Goal: Book appointment/travel/reservation

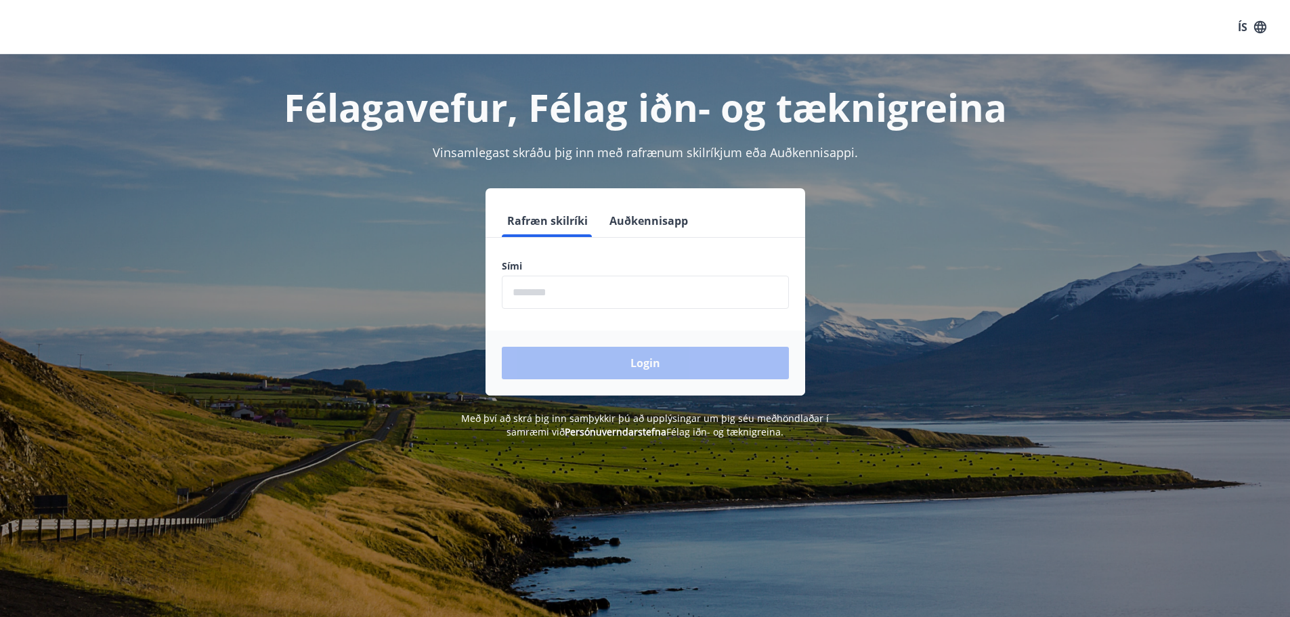
click at [562, 292] on input "phone" at bounding box center [645, 292] width 287 height 33
type input "********"
click at [597, 365] on button "Login" at bounding box center [645, 363] width 287 height 33
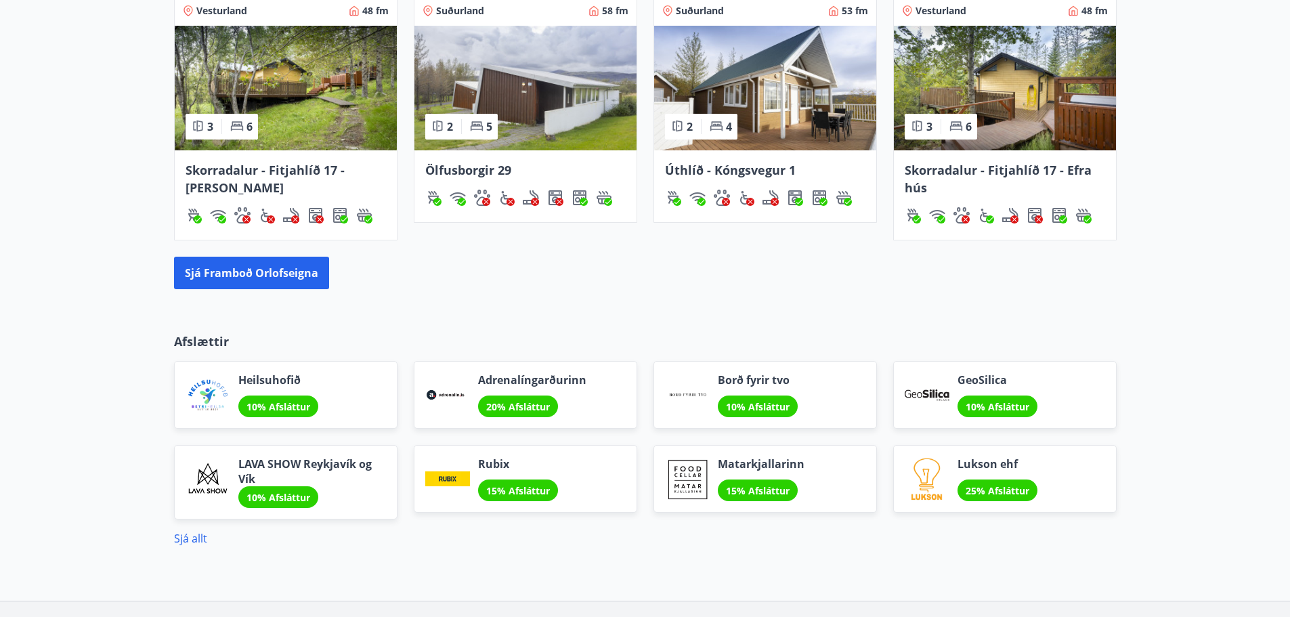
scroll to position [948, 0]
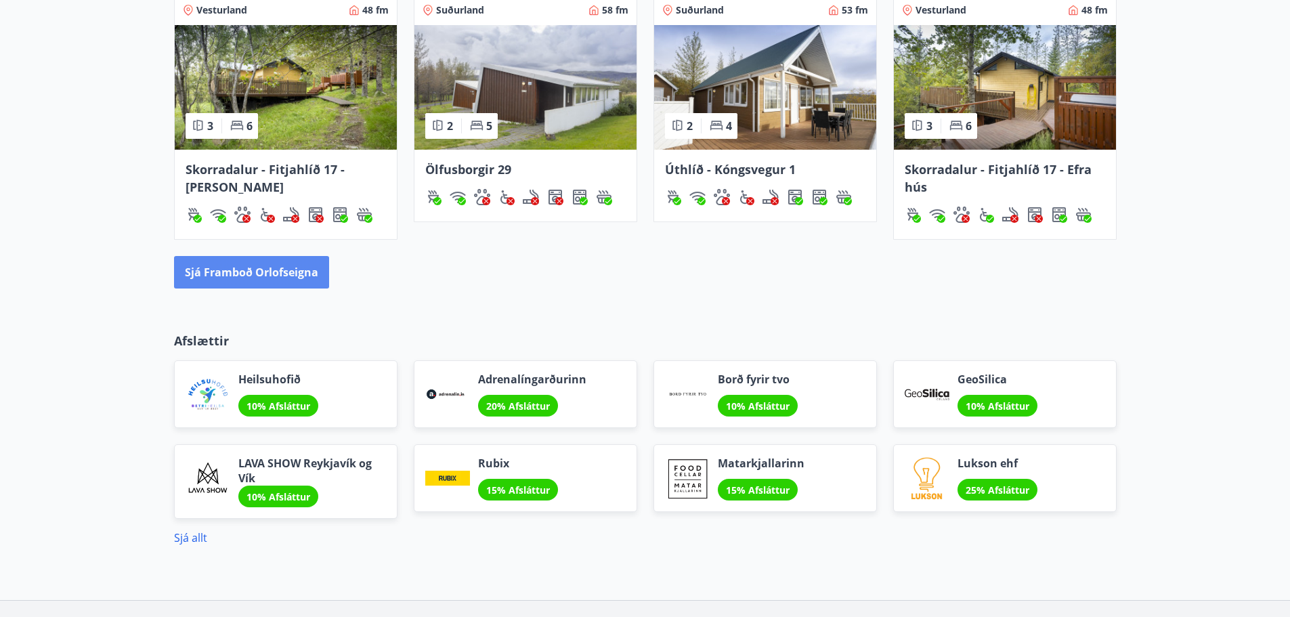
click at [307, 274] on button "Sjá framboð orlofseigna" at bounding box center [251, 272] width 155 height 33
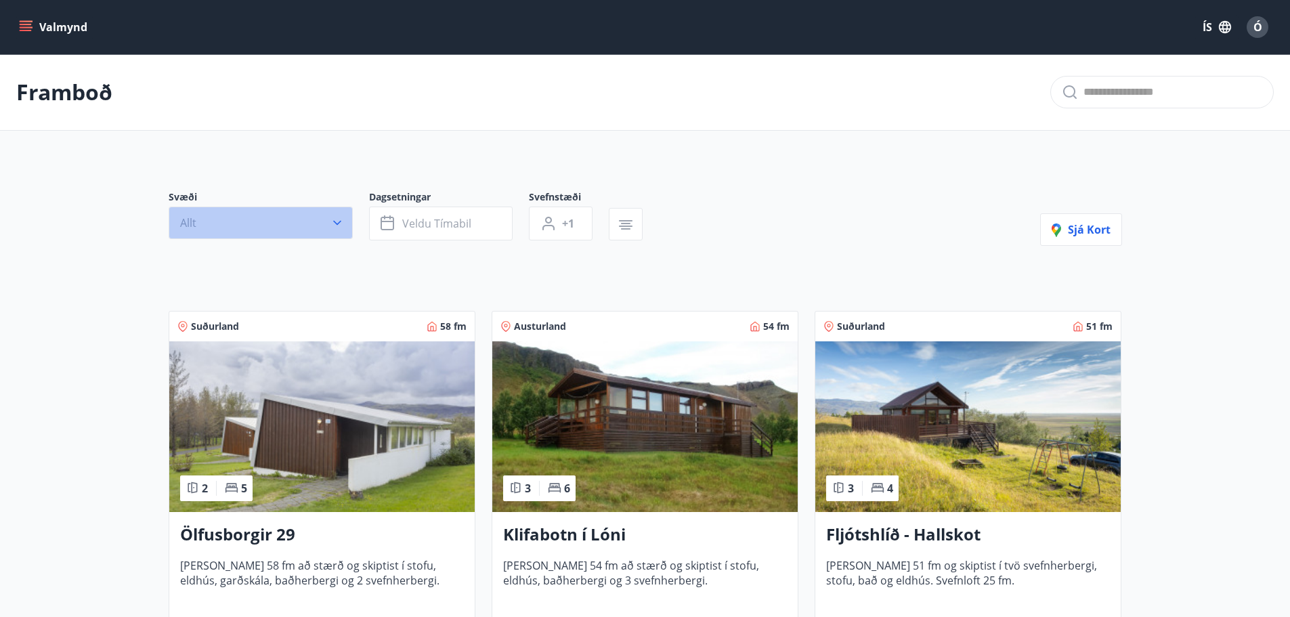
click at [338, 226] on icon "button" at bounding box center [338, 223] width 14 height 14
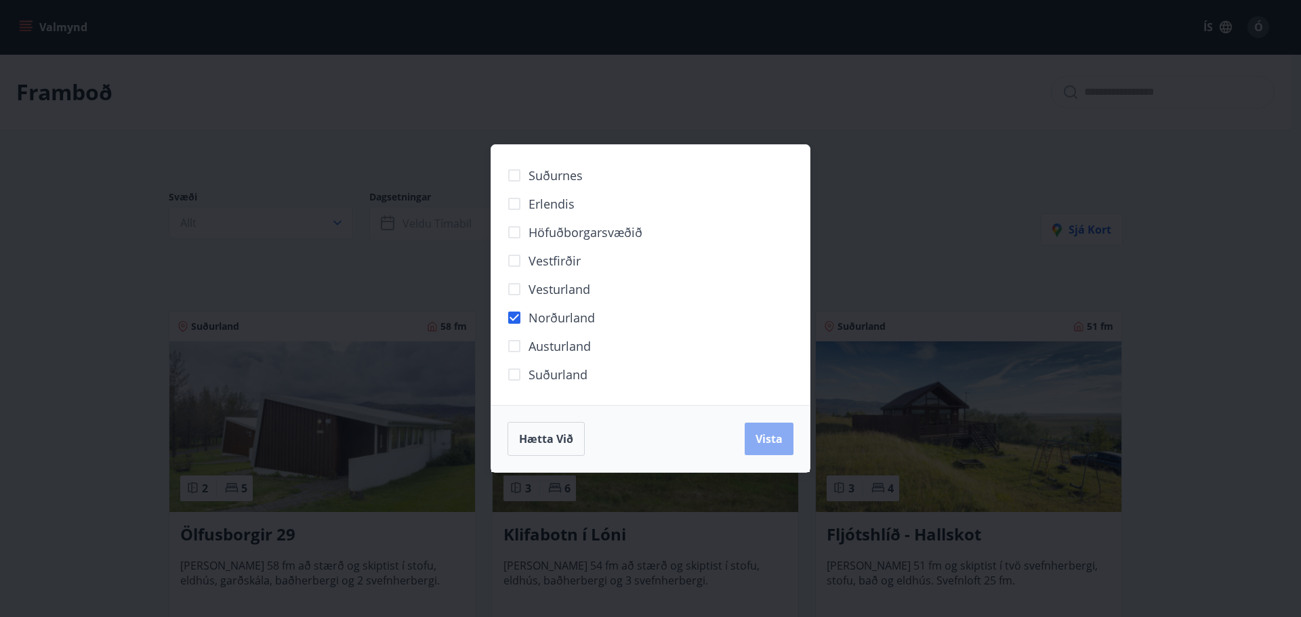
click at [757, 442] on span "Vista" at bounding box center [768, 438] width 27 height 15
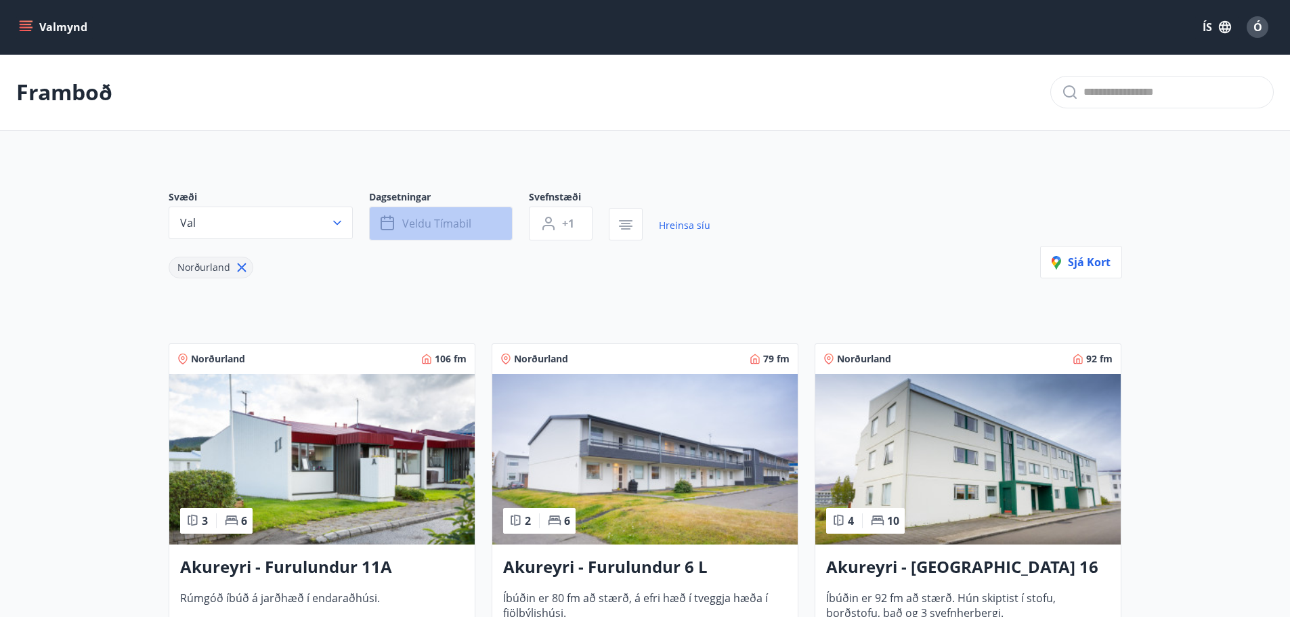
click at [393, 225] on icon "button" at bounding box center [388, 224] width 14 height 14
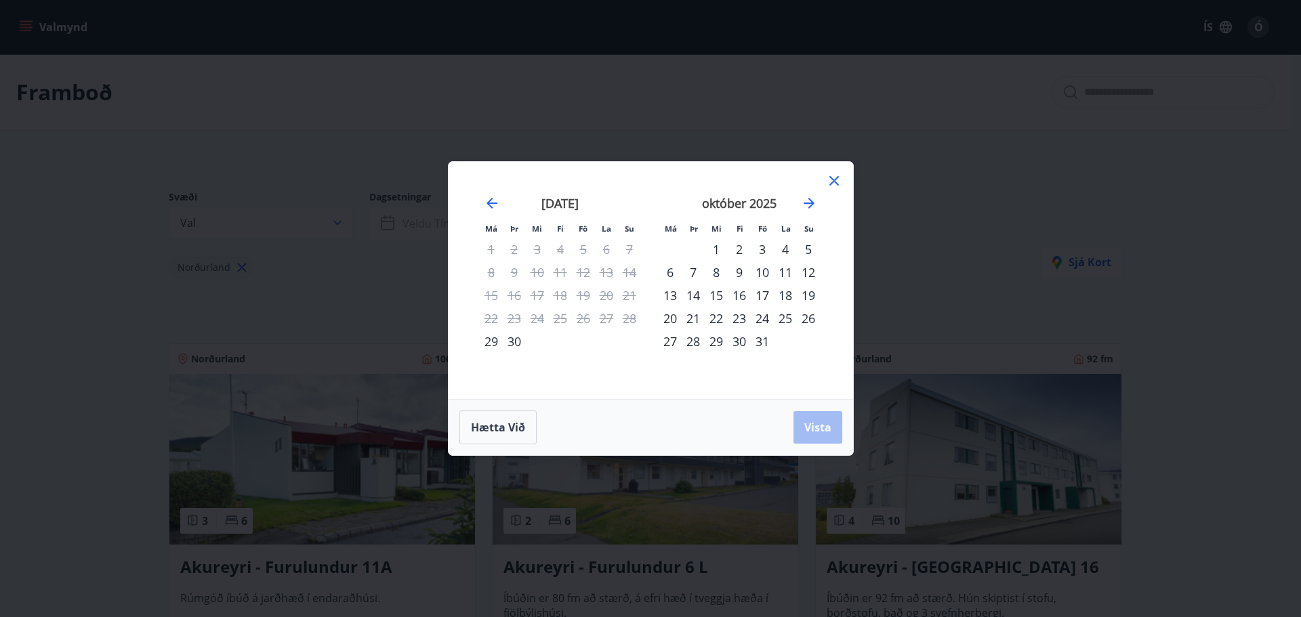
click at [764, 246] on div "3" at bounding box center [762, 249] width 23 height 23
click at [736, 249] on div "2" at bounding box center [738, 249] width 23 height 23
click at [667, 274] on div "6" at bounding box center [669, 272] width 23 height 23
click at [824, 425] on span "Vista" at bounding box center [817, 427] width 27 height 15
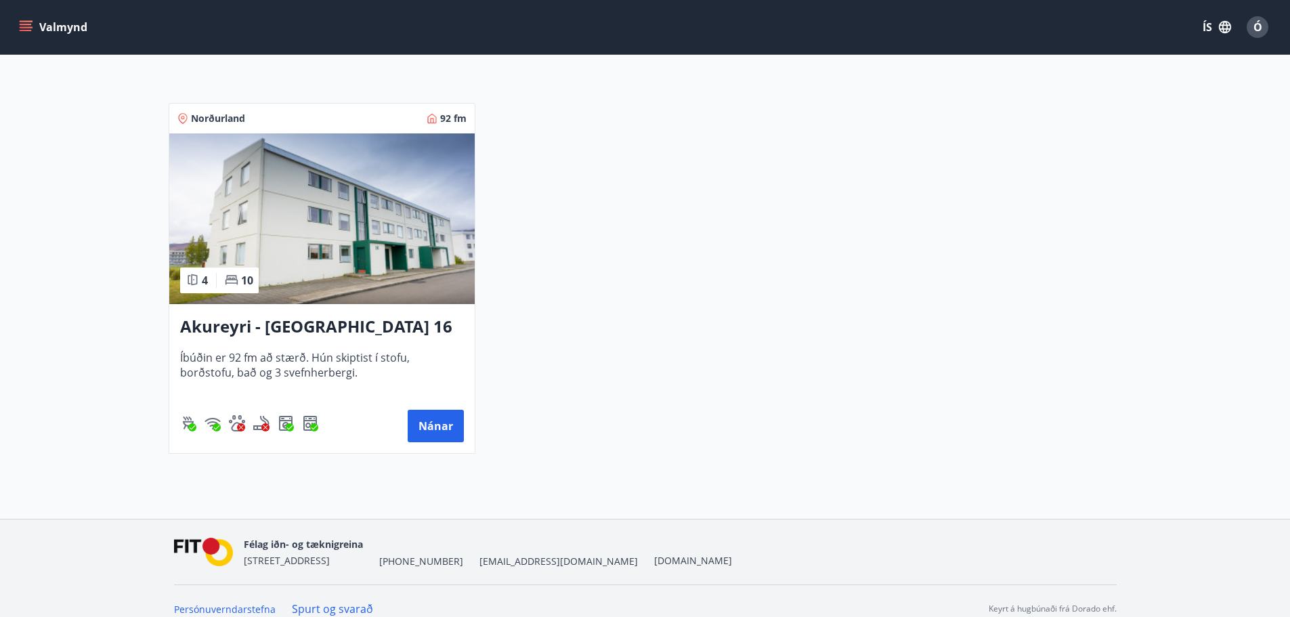
scroll to position [256, 0]
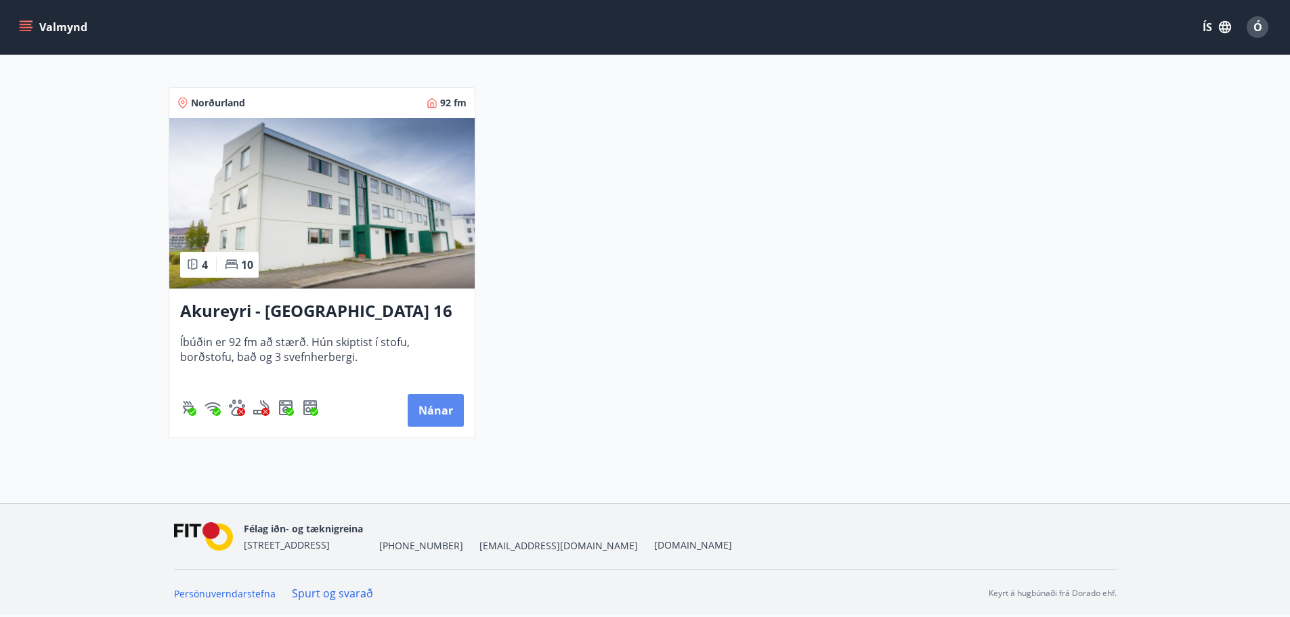
click at [433, 407] on button "Nánar" at bounding box center [436, 410] width 56 height 33
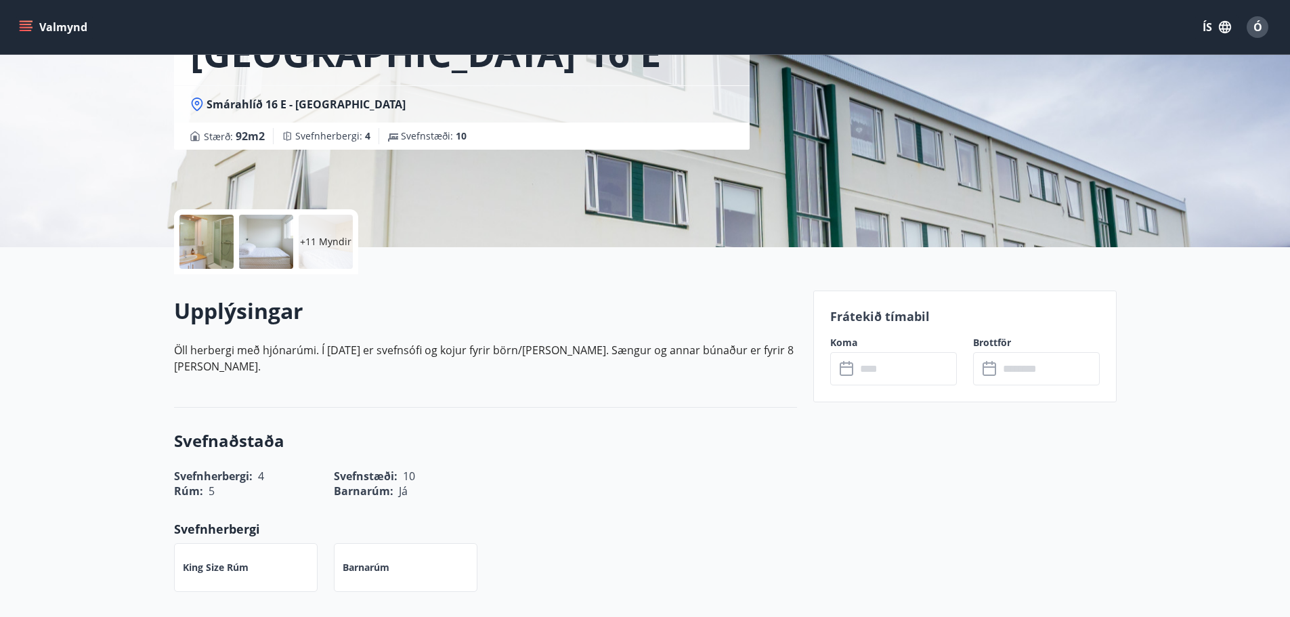
scroll to position [135, 0]
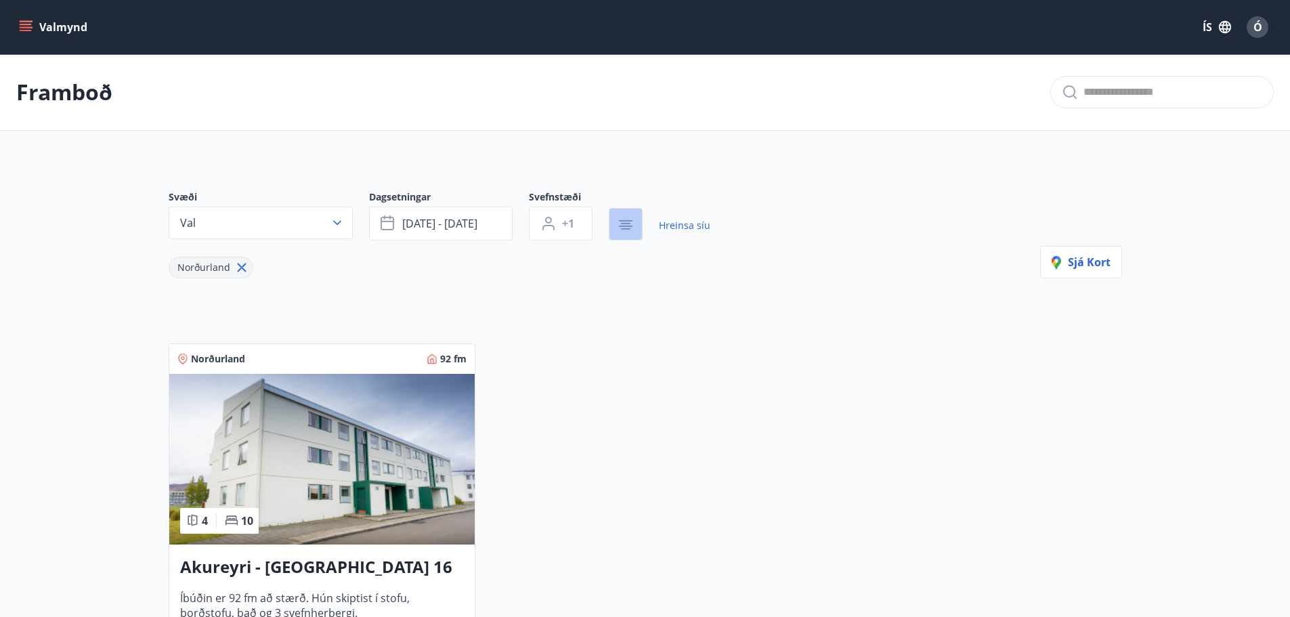
click at [623, 233] on button "button" at bounding box center [626, 224] width 34 height 33
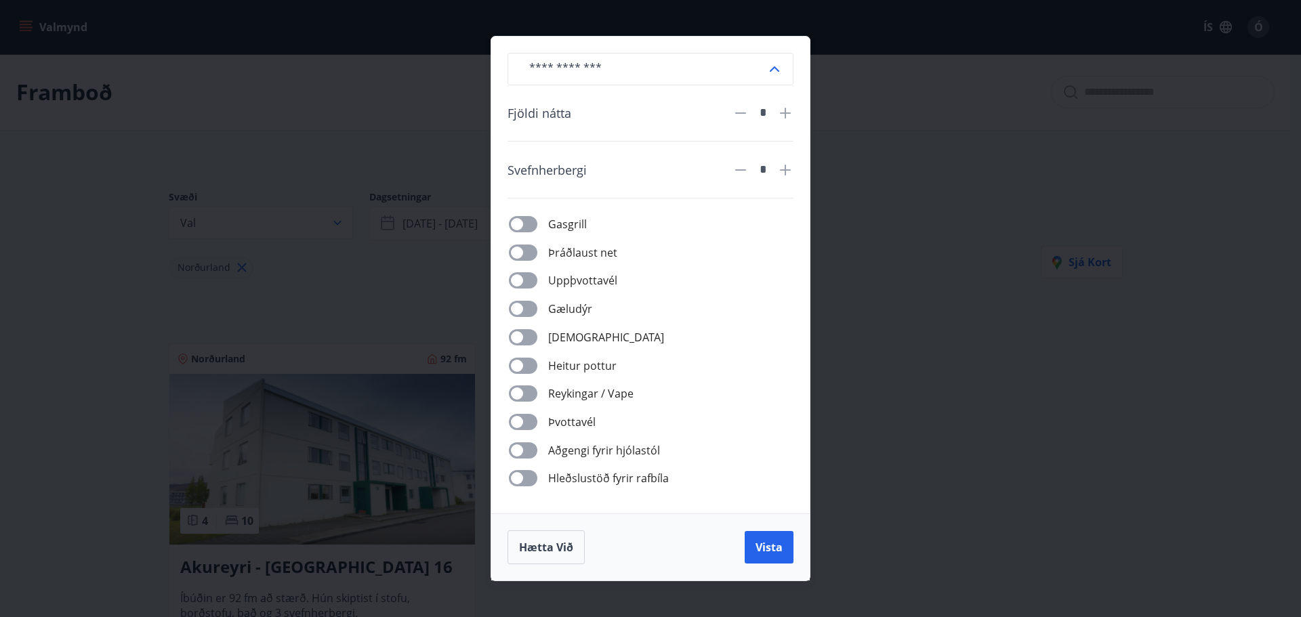
click at [774, 68] on icon at bounding box center [774, 69] width 16 height 16
click at [652, 165] on li "Íbúð" at bounding box center [650, 166] width 284 height 23
type input "****"
click at [772, 554] on span "Vista" at bounding box center [768, 547] width 27 height 15
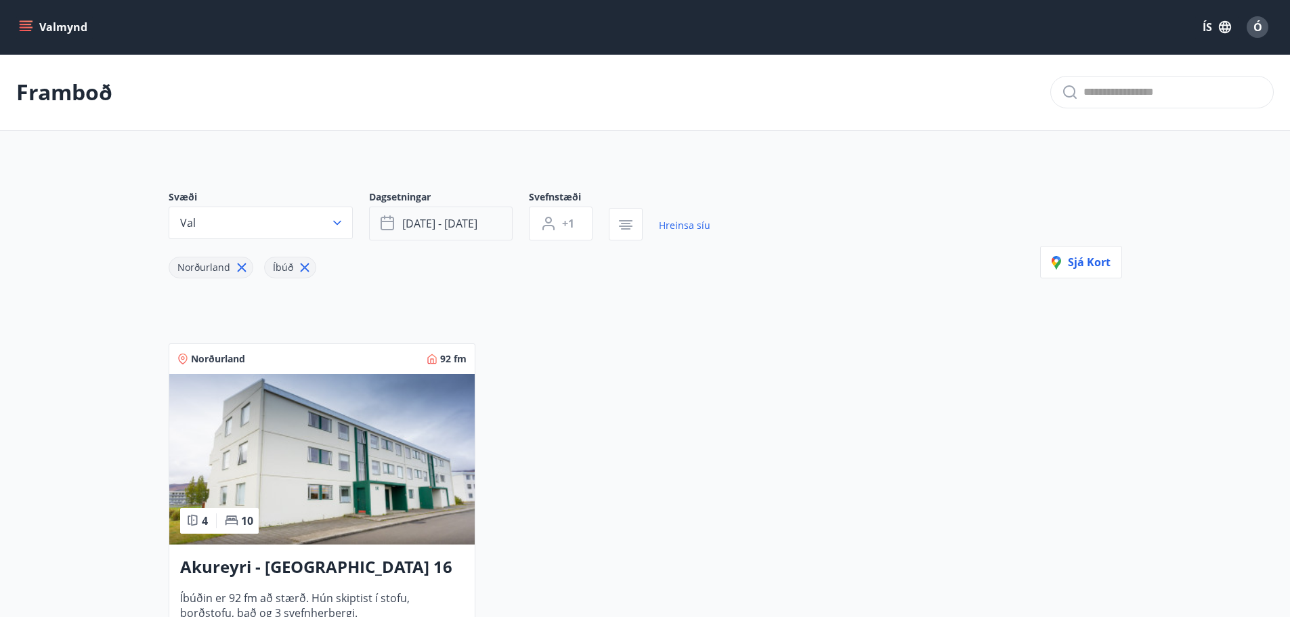
click at [442, 226] on span "[DATE] - [DATE]" at bounding box center [439, 223] width 75 height 15
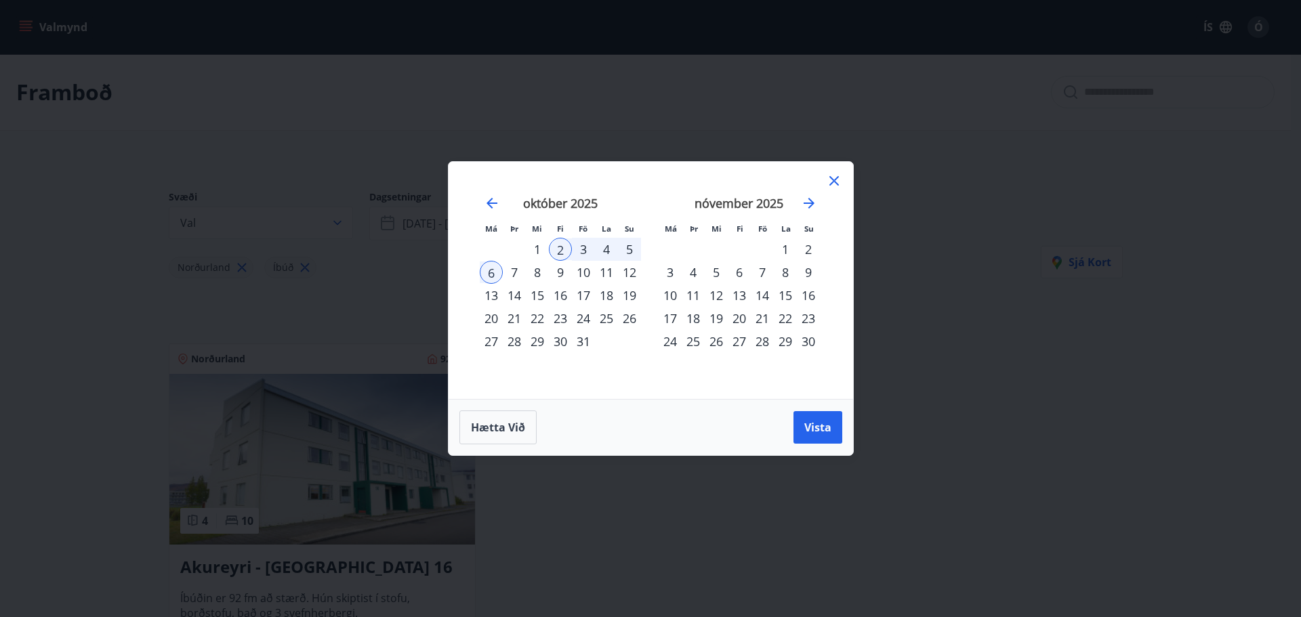
click at [584, 251] on div "3" at bounding box center [583, 249] width 23 height 23
click at [828, 429] on span "Vista" at bounding box center [817, 427] width 27 height 15
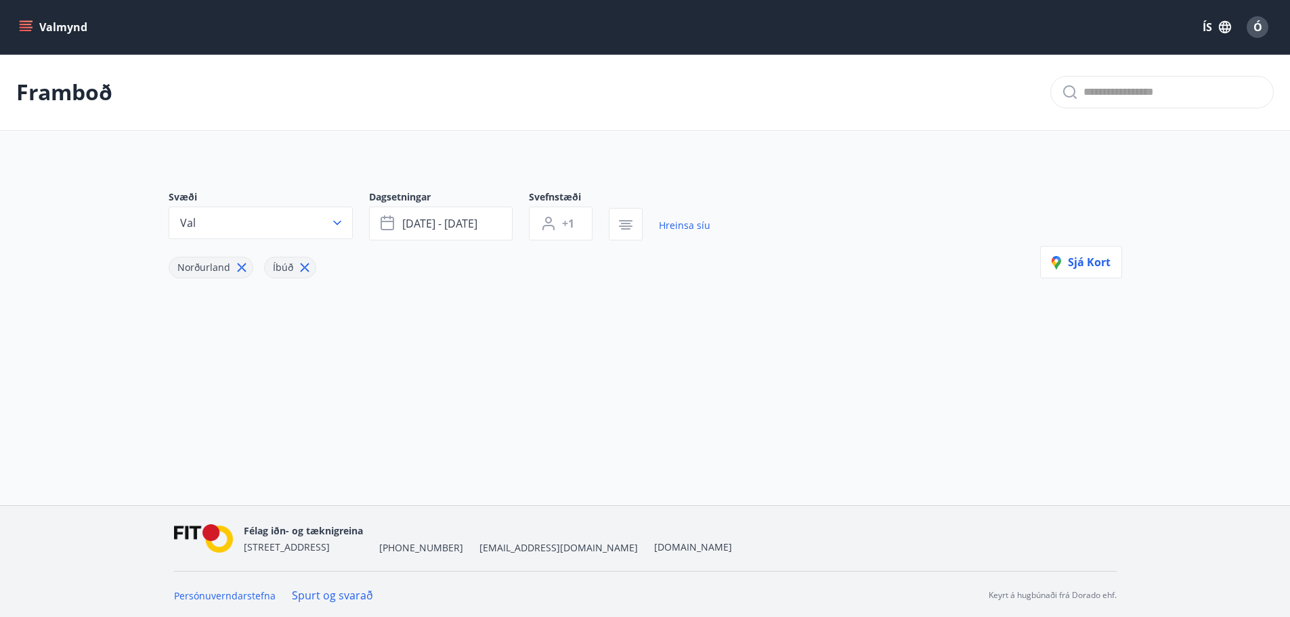
scroll to position [2, 0]
click at [445, 228] on span "[DATE] - [DATE]" at bounding box center [439, 221] width 75 height 15
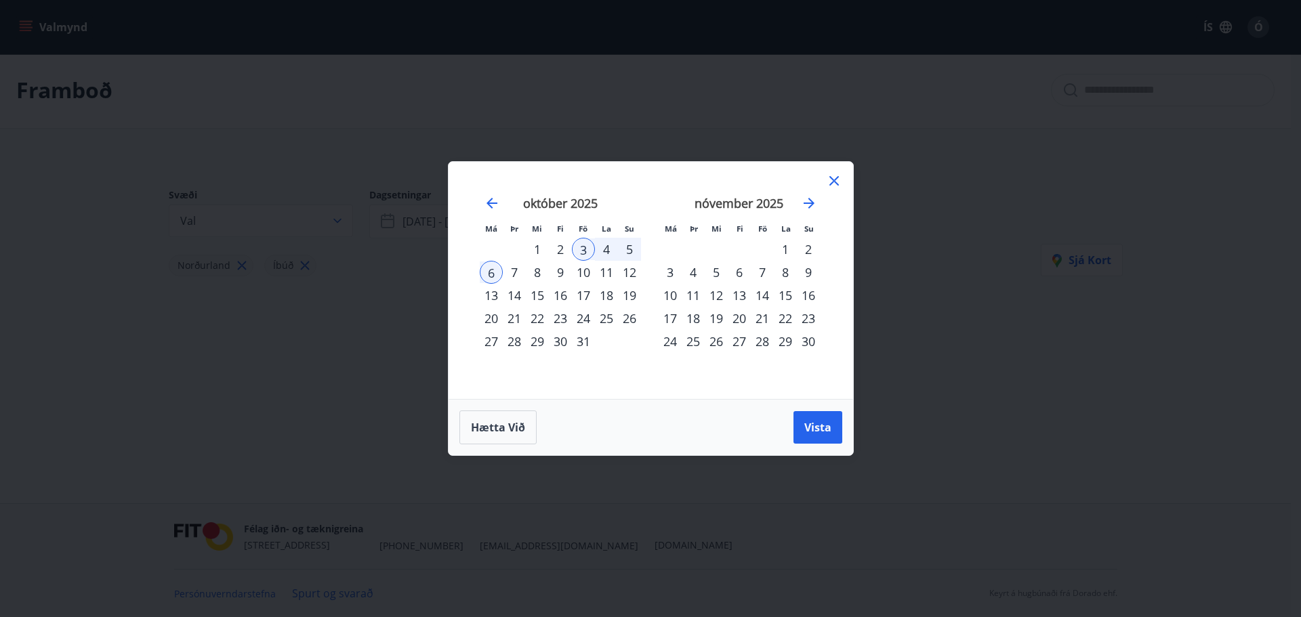
click at [557, 250] on div "2" at bounding box center [560, 249] width 23 height 23
click at [805, 426] on span "Vista" at bounding box center [817, 427] width 27 height 15
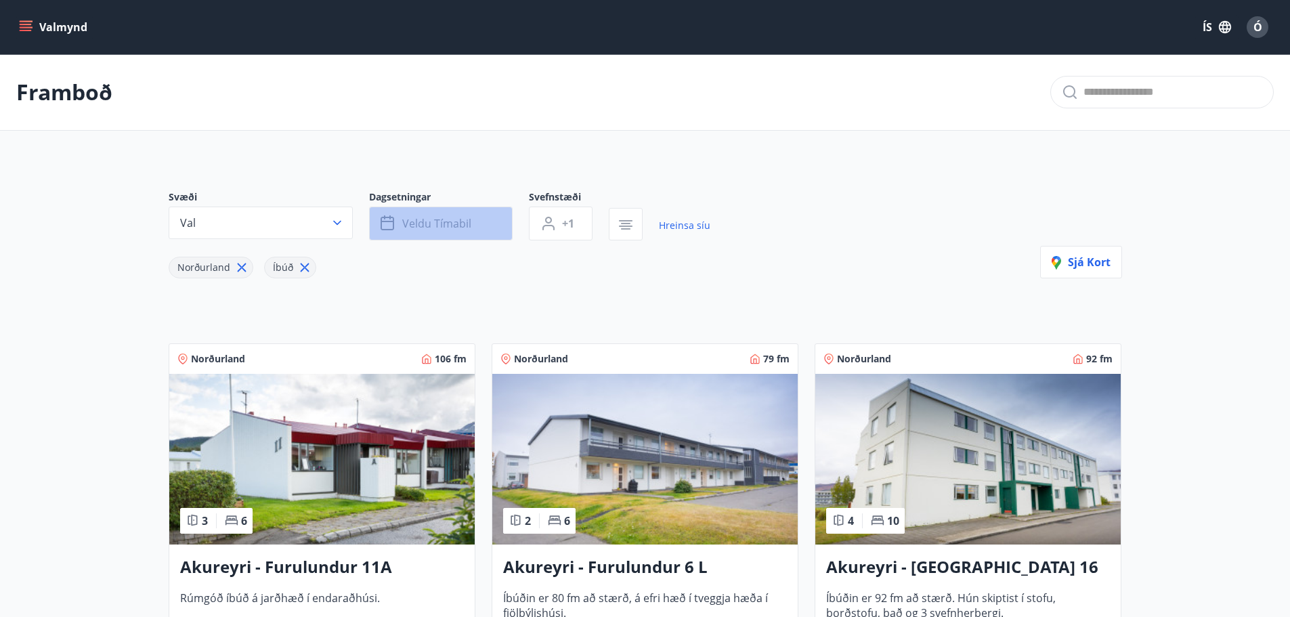
click at [476, 226] on button "Veldu tímabil" at bounding box center [441, 224] width 144 height 34
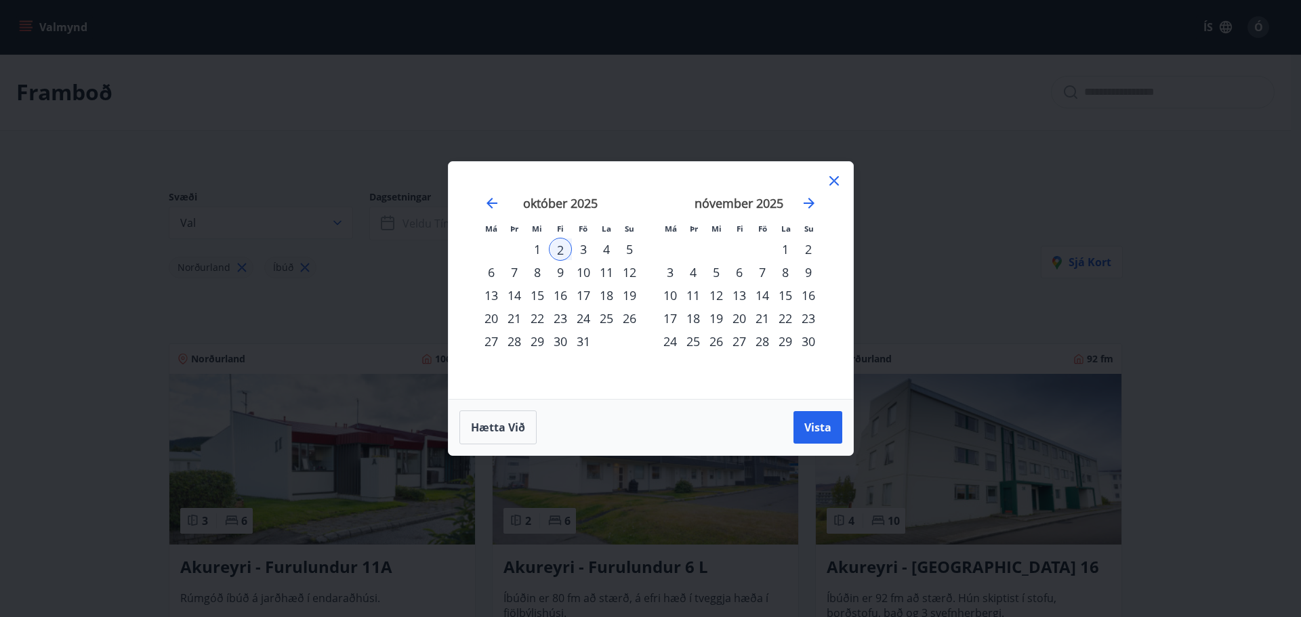
click at [492, 271] on div "6" at bounding box center [491, 272] width 23 height 23
click at [825, 430] on span "Vista" at bounding box center [817, 427] width 27 height 15
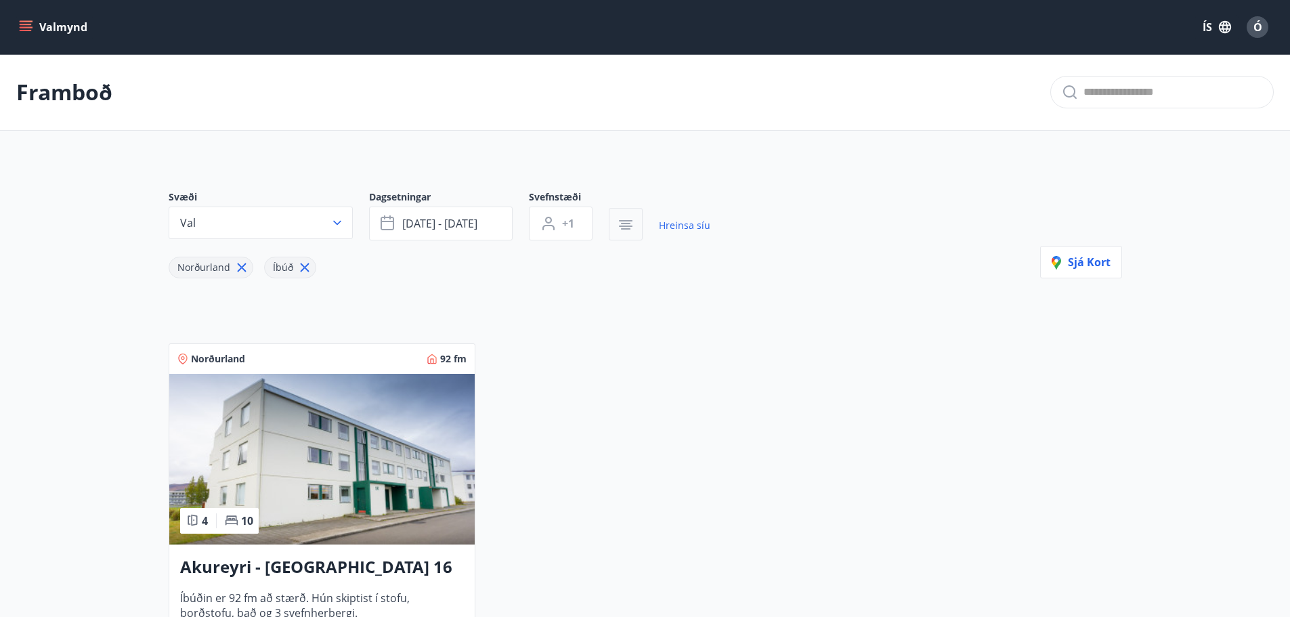
click at [621, 230] on icon "button" at bounding box center [626, 225] width 16 height 16
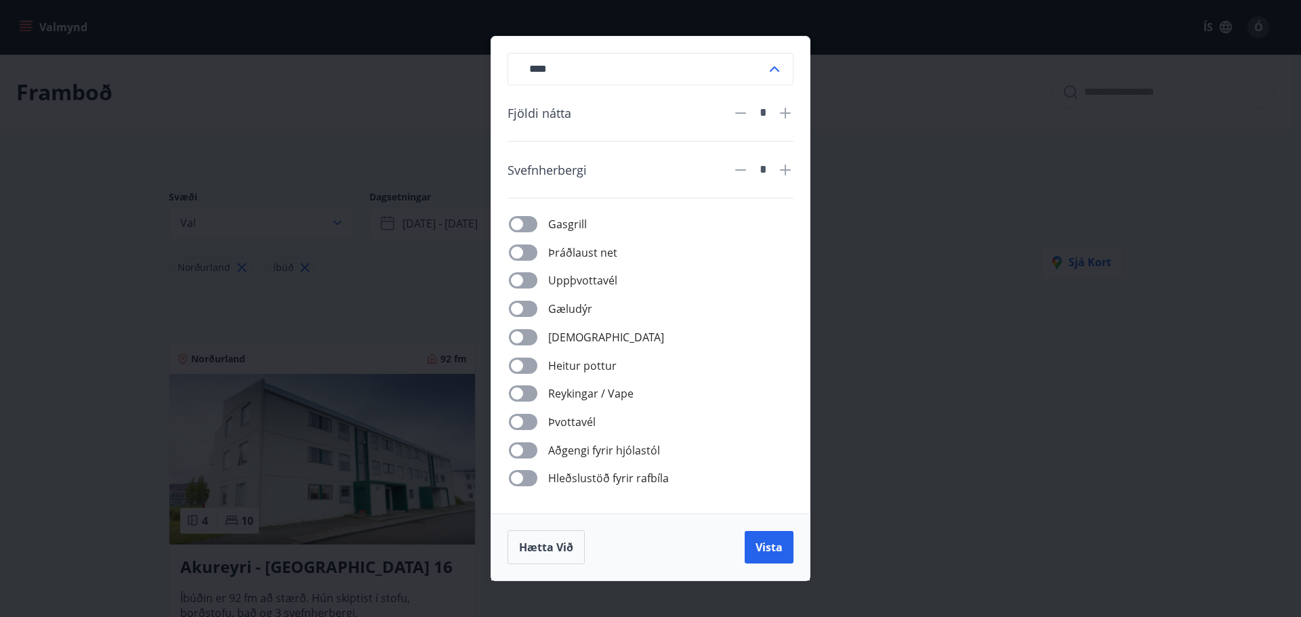
click at [786, 113] on icon at bounding box center [784, 112] width 1 height 1
click at [786, 112] on icon at bounding box center [784, 112] width 1 height 1
click at [774, 543] on span "Vista" at bounding box center [768, 547] width 27 height 15
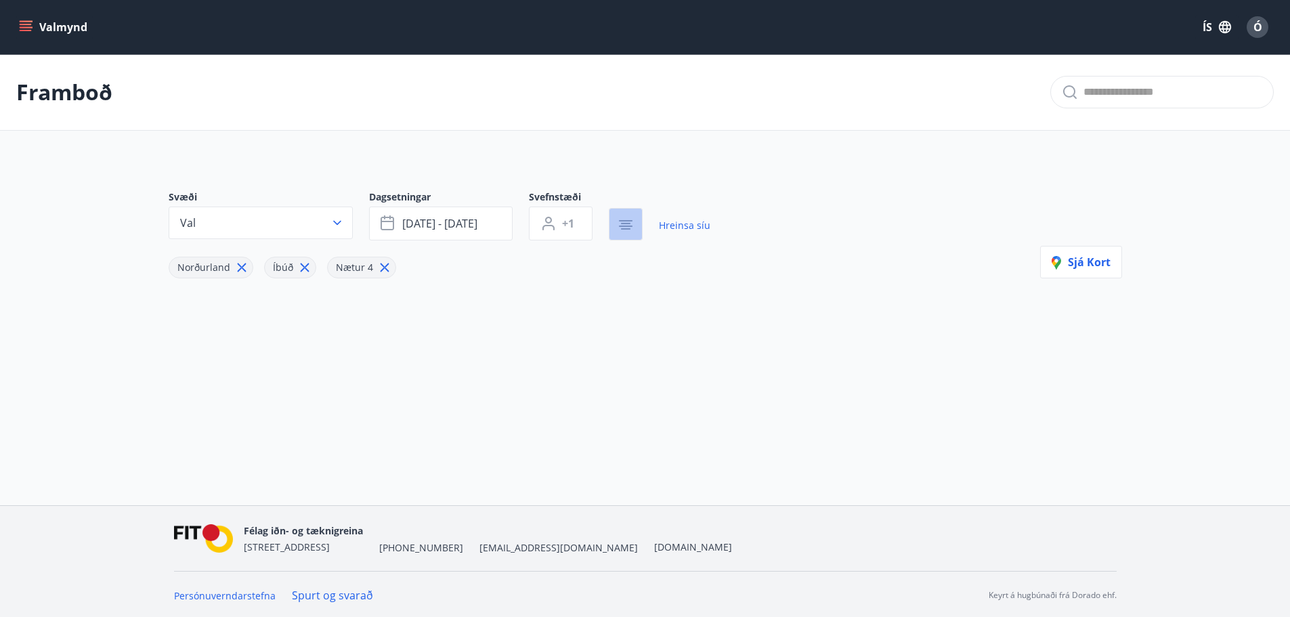
click at [627, 227] on icon "button" at bounding box center [626, 226] width 14 height 1
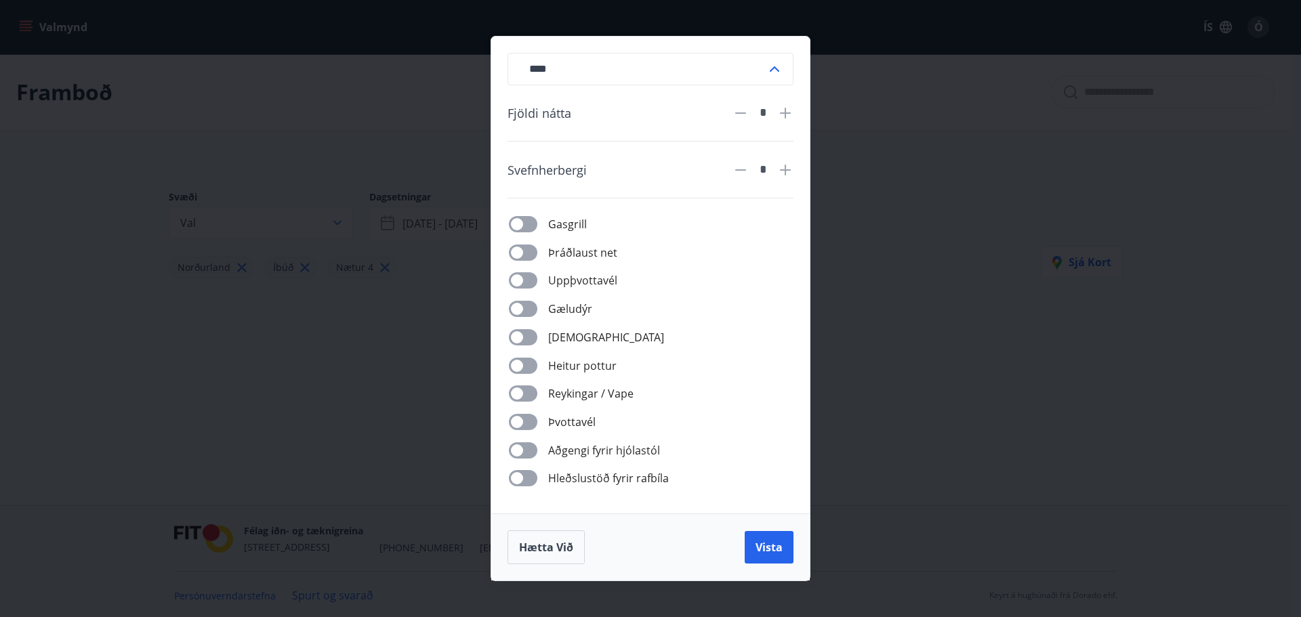
click at [857, 436] on div "**** ​ Fjöldi nátta * Svefnherbergi * Gasgrill Þráðlaust net Uppþvottavél Gælud…" at bounding box center [650, 308] width 1301 height 617
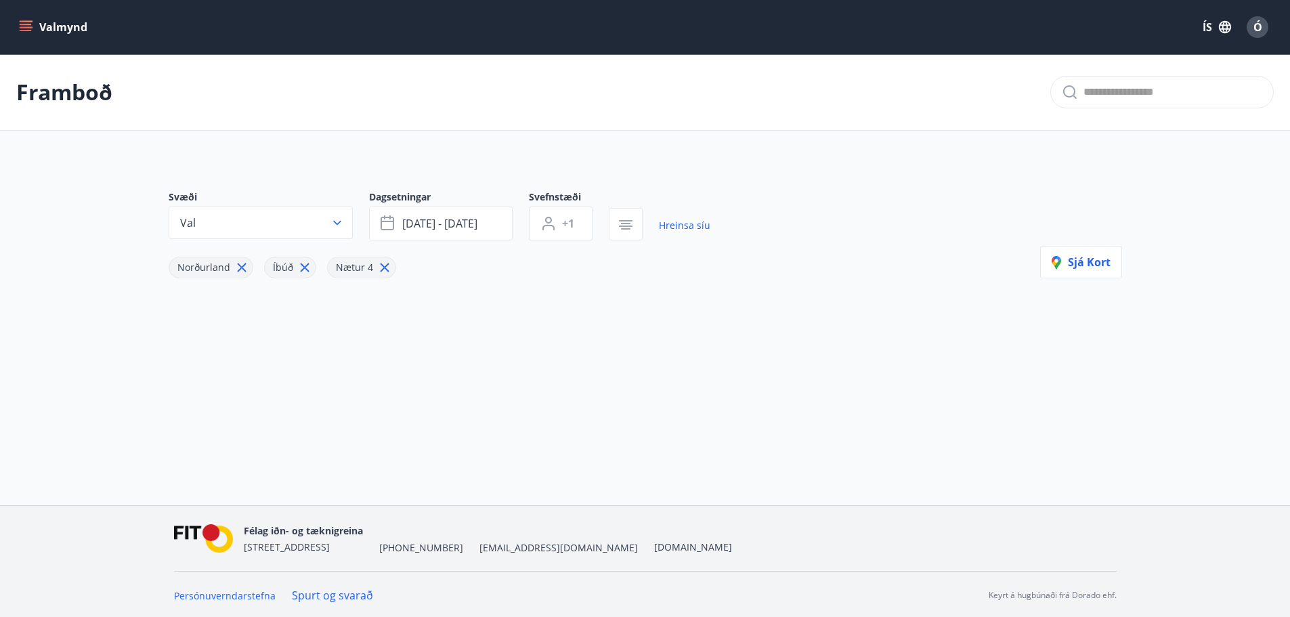
click at [377, 264] on icon at bounding box center [384, 267] width 15 height 15
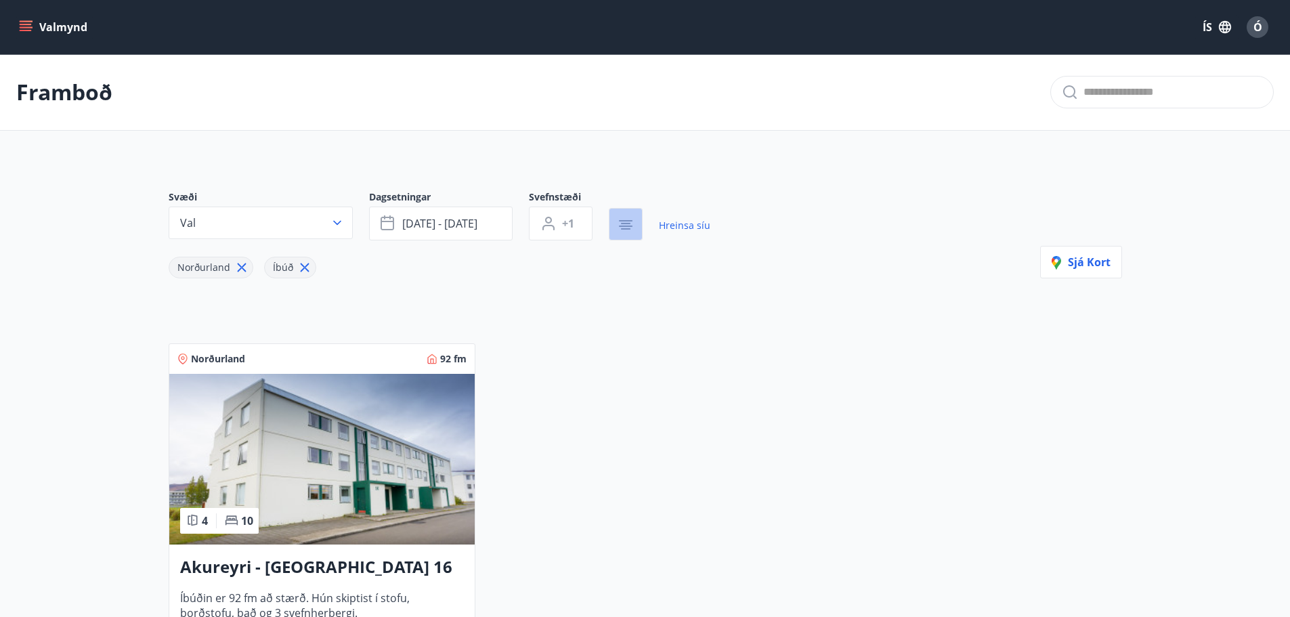
click at [629, 228] on icon "button" at bounding box center [625, 228] width 9 height 1
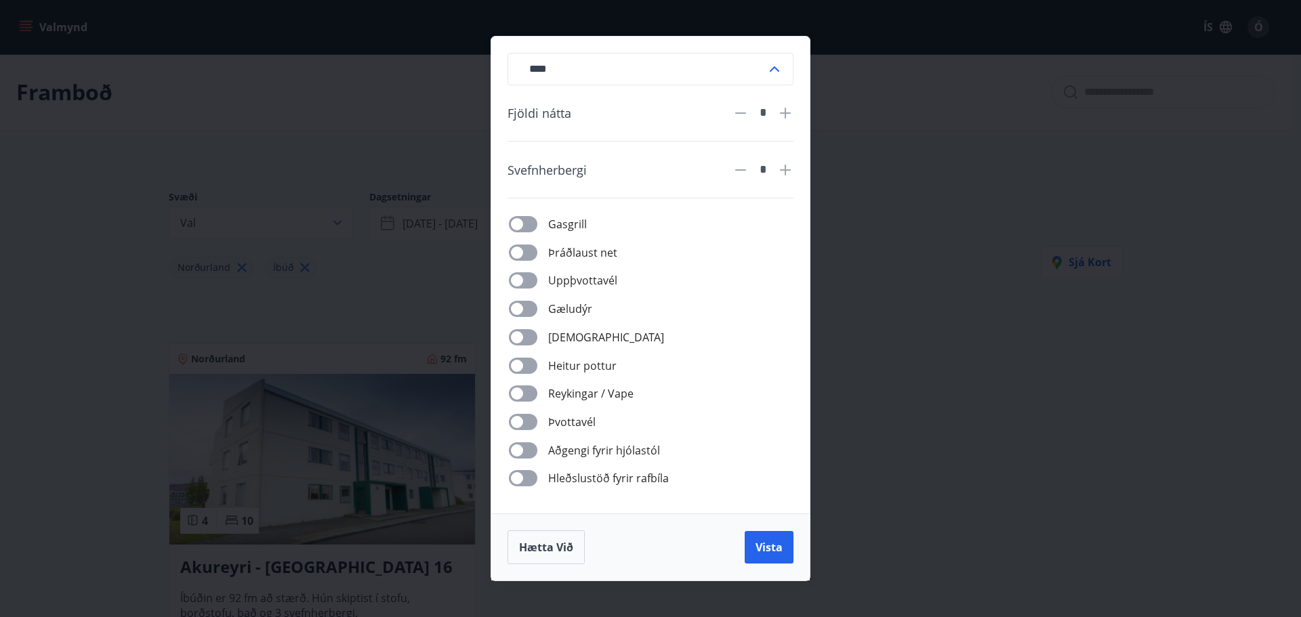
click at [781, 113] on icon at bounding box center [785, 113] width 11 height 11
type input "*"
click at [755, 549] on span "Vista" at bounding box center [768, 547] width 27 height 15
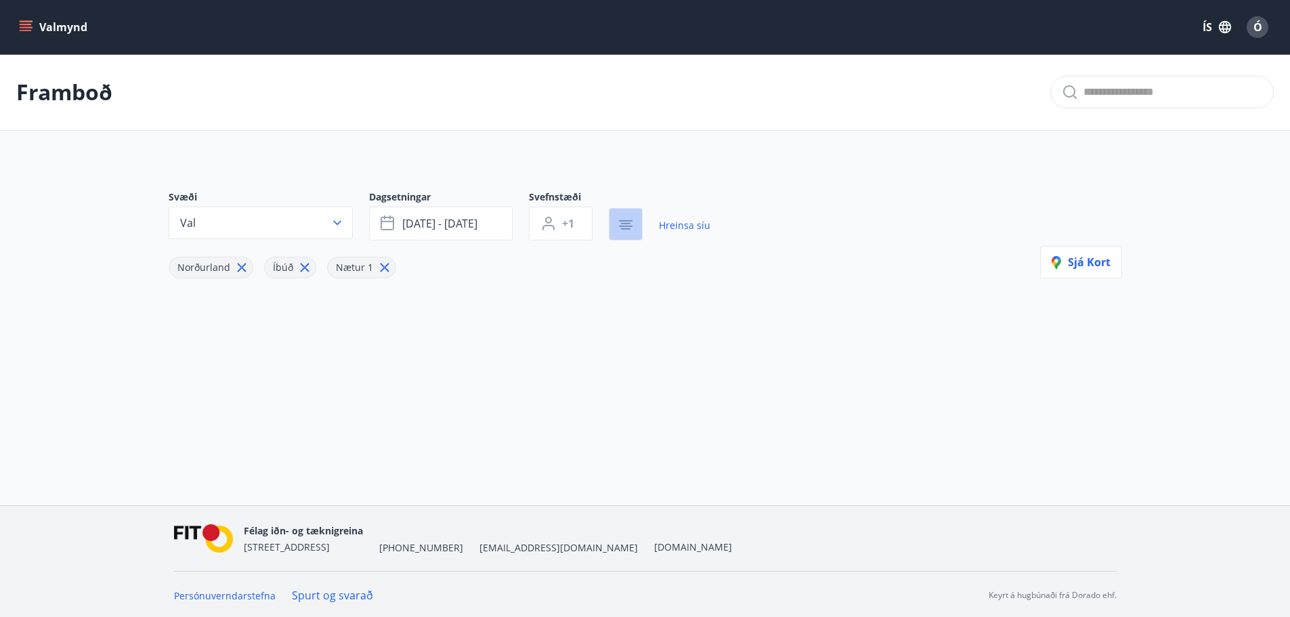
click at [616, 227] on button "button" at bounding box center [626, 224] width 34 height 33
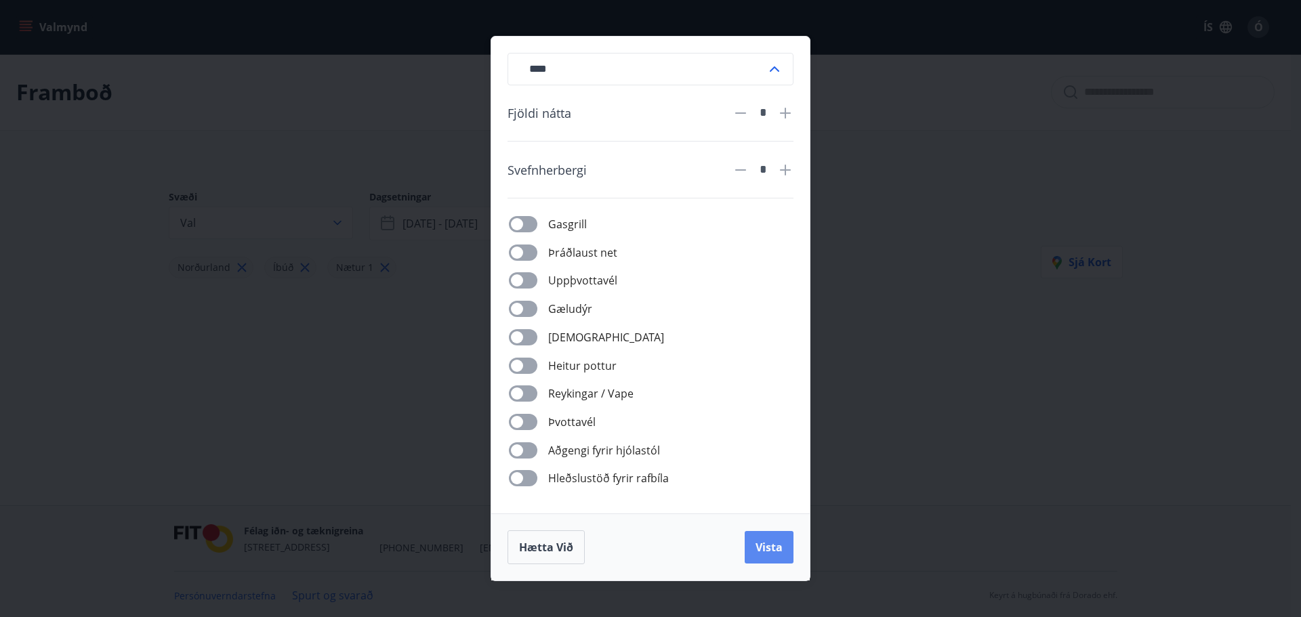
click at [764, 545] on span "Vista" at bounding box center [768, 547] width 27 height 15
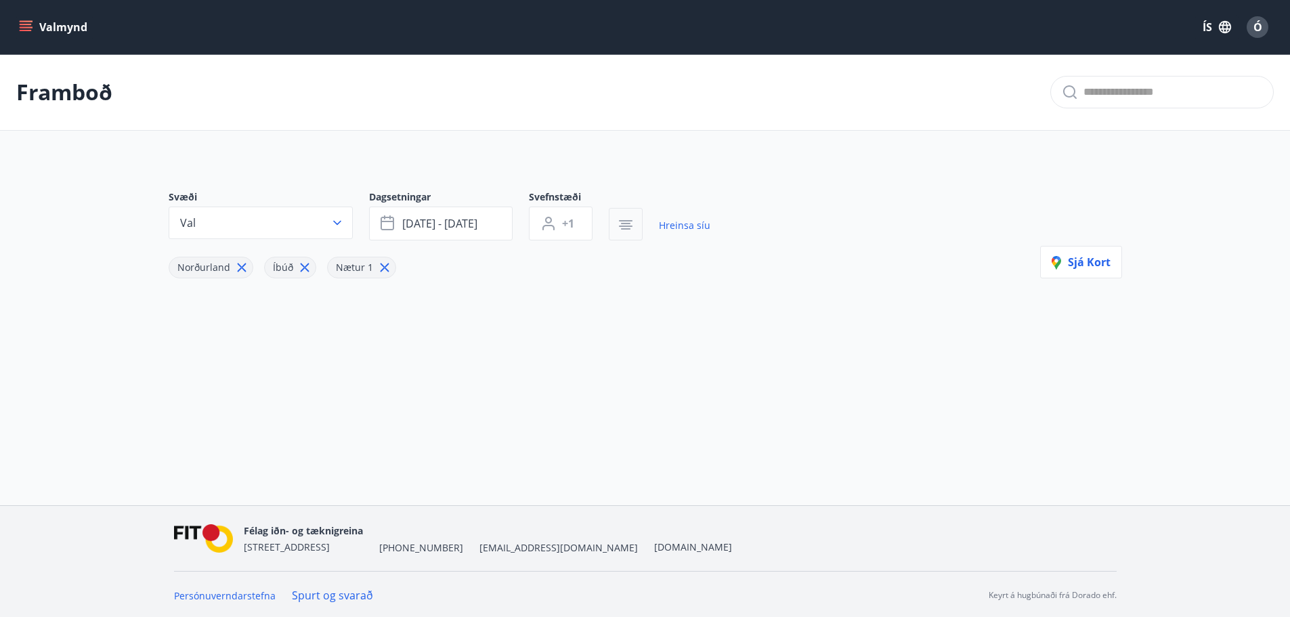
click at [625, 228] on icon "button" at bounding box center [625, 228] width 9 height 1
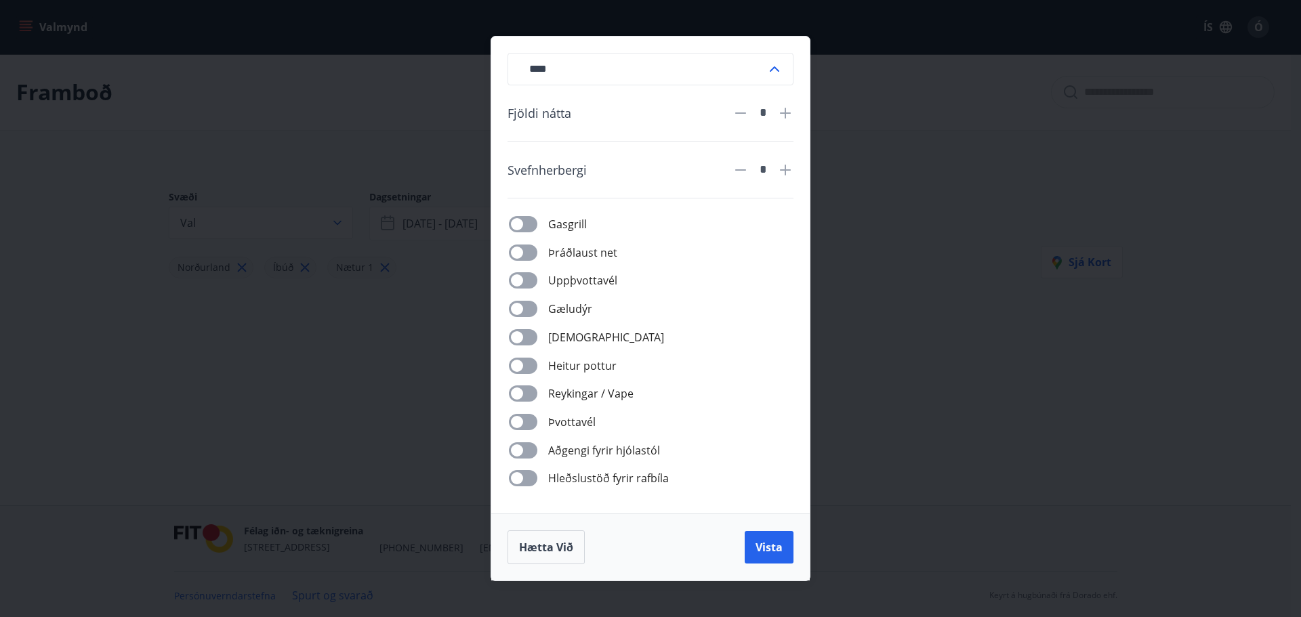
click at [744, 117] on icon at bounding box center [740, 113] width 16 height 16
click at [742, 112] on icon at bounding box center [740, 112] width 11 height 1
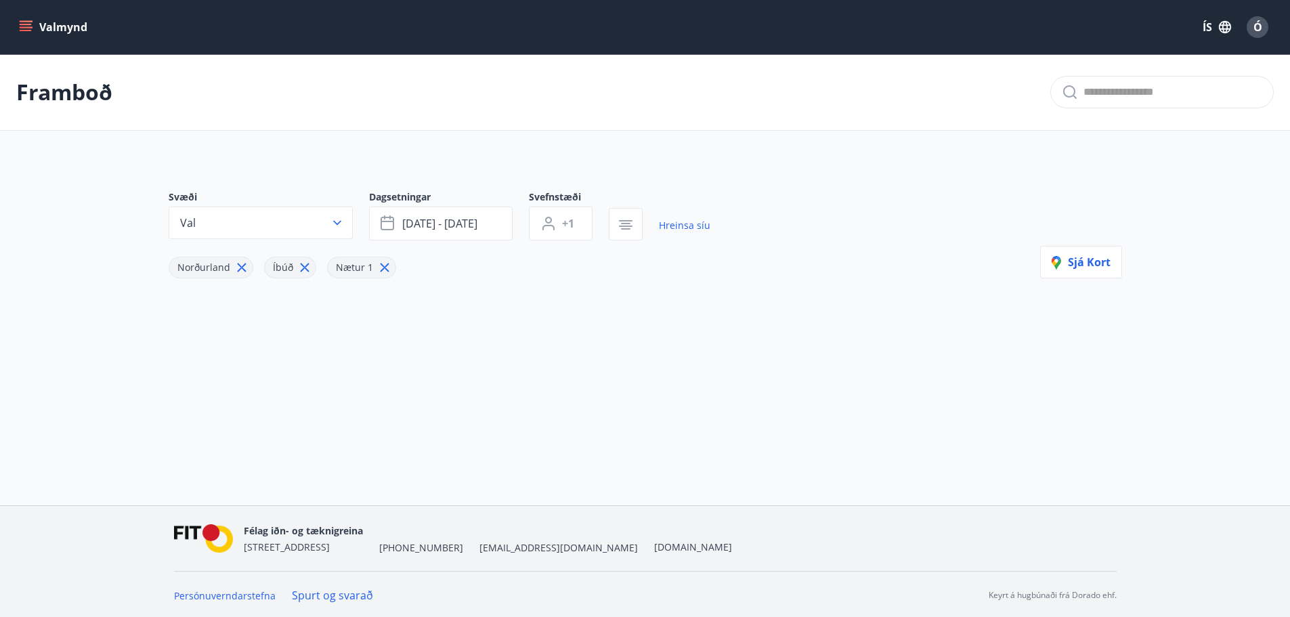
type input "****"
click at [630, 226] on icon "button" at bounding box center [626, 226] width 14 height 1
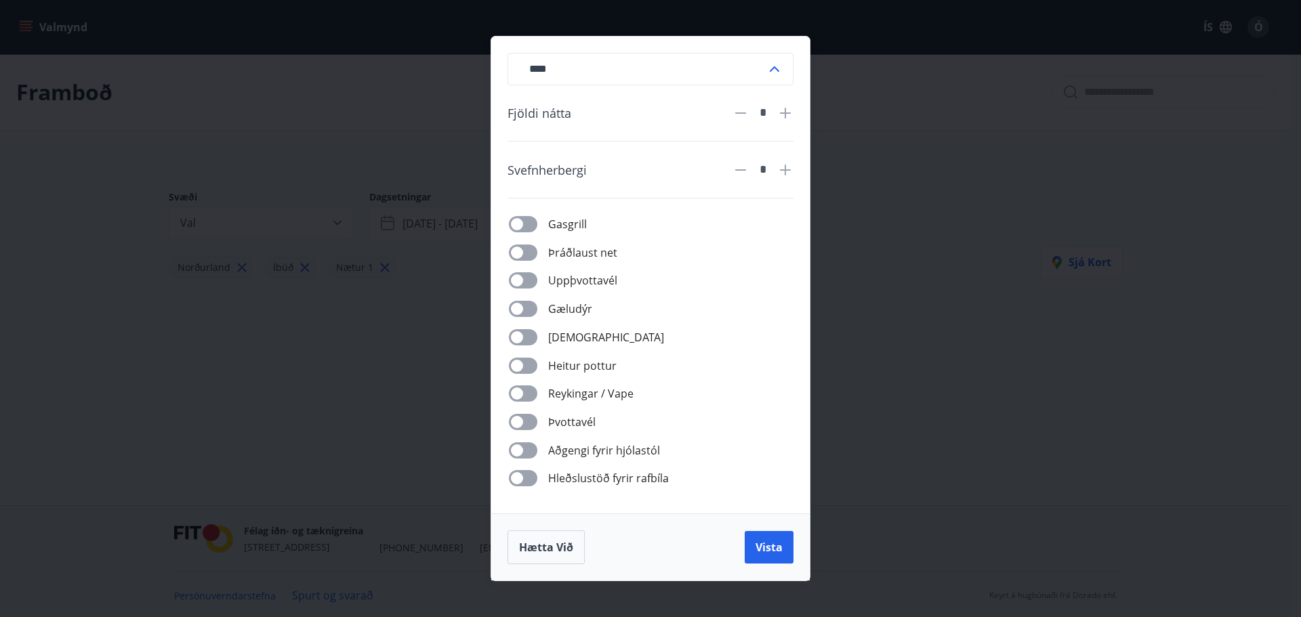
click at [742, 111] on icon at bounding box center [740, 113] width 16 height 16
click at [765, 545] on span "Vista" at bounding box center [768, 547] width 27 height 15
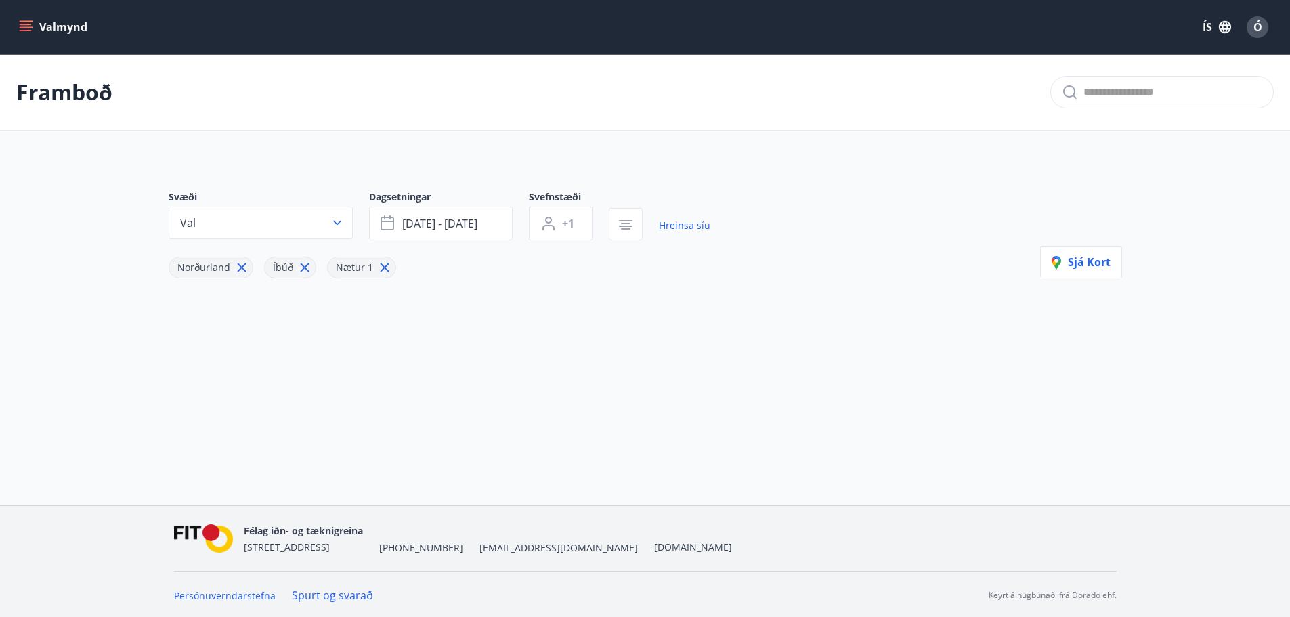
click at [380, 268] on icon at bounding box center [384, 267] width 9 height 9
type input "*"
